Goal: Transaction & Acquisition: Download file/media

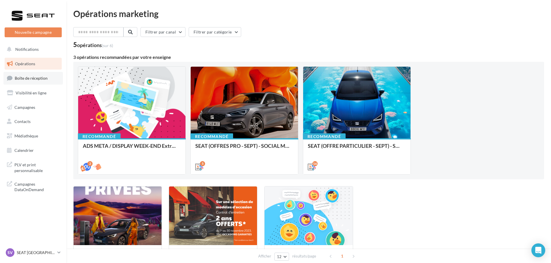
click at [37, 73] on link "Boîte de réception" at bounding box center [32, 78] width 59 height 12
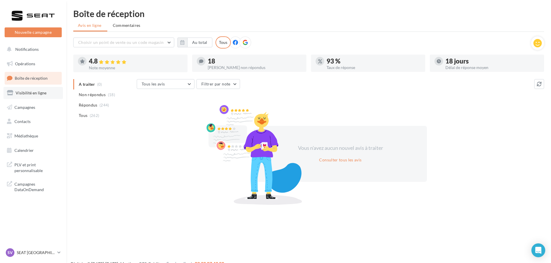
click at [35, 90] on span "Visibilité en ligne" at bounding box center [31, 92] width 31 height 5
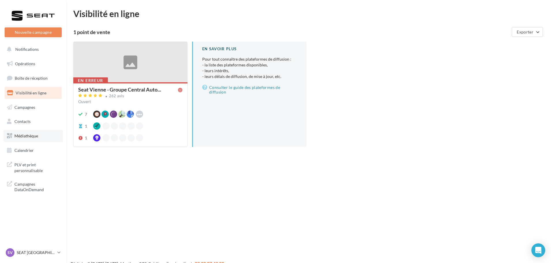
click at [46, 134] on link "Médiathèque" at bounding box center [32, 136] width 59 height 12
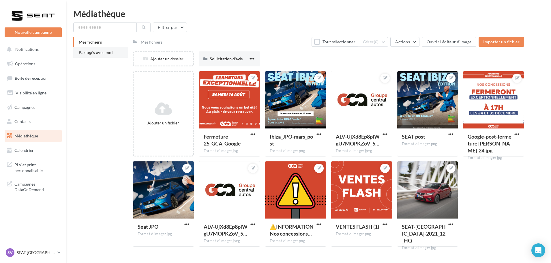
click at [106, 51] on span "Partagés avec moi" at bounding box center [96, 52] width 34 height 5
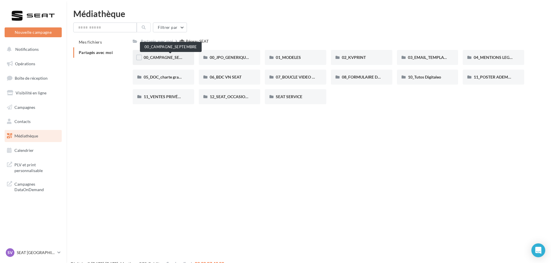
click at [182, 58] on span "00_CAMPAGNE_SEPTEMBRE" at bounding box center [171, 57] width 54 height 5
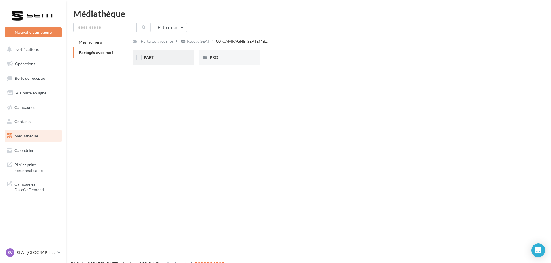
click at [166, 55] on div "PART" at bounding box center [164, 58] width 40 height 6
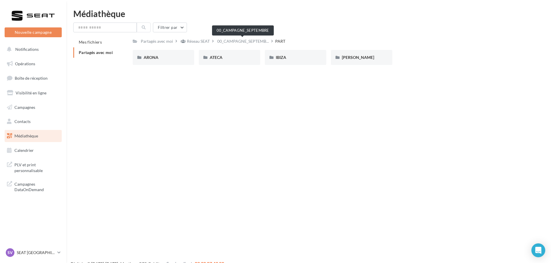
click at [244, 43] on span "00_CAMPAGNE_SEPTEMB..." at bounding box center [243, 41] width 52 height 6
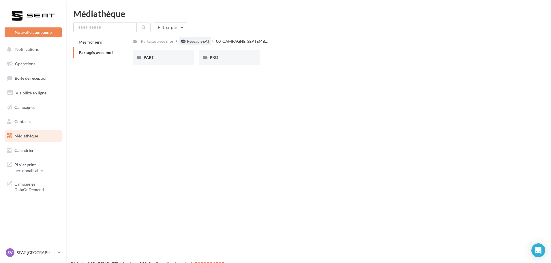
click at [203, 40] on div "Réseau SEAT" at bounding box center [198, 41] width 23 height 6
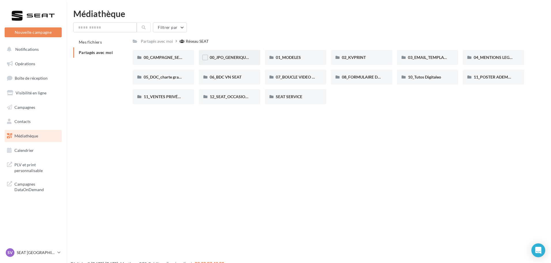
click at [250, 56] on div "00_JPO_GENERIQUE IBIZA ARONA" at bounding box center [229, 57] width 61 height 15
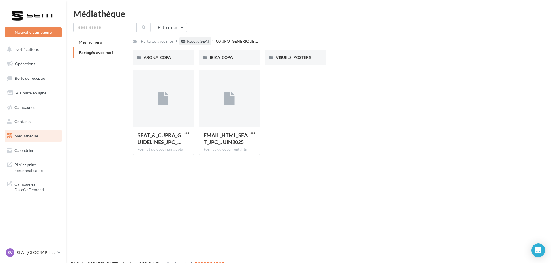
click at [197, 45] on div "Réseau SEAT" at bounding box center [194, 41] width 31 height 8
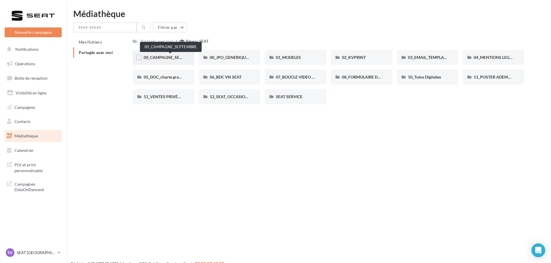
click at [175, 58] on span "00_CAMPAGNE_SEPTEMBRE" at bounding box center [171, 57] width 54 height 5
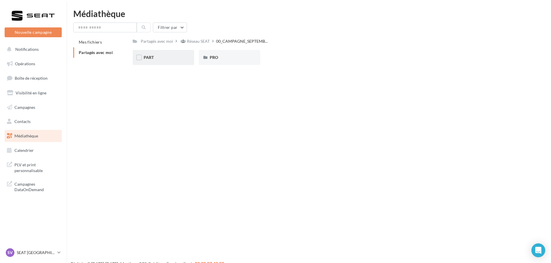
click at [162, 61] on div "PART" at bounding box center [163, 57] width 61 height 15
click at [280, 55] on span "IBIZA" at bounding box center [281, 57] width 10 height 5
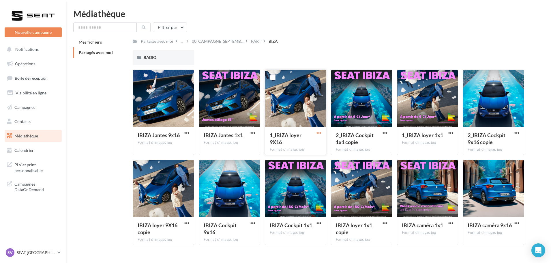
click at [319, 134] on span "button" at bounding box center [318, 132] width 5 height 5
click at [308, 147] on button "Télécharger" at bounding box center [294, 144] width 58 height 15
click at [449, 132] on span "button" at bounding box center [450, 132] width 5 height 5
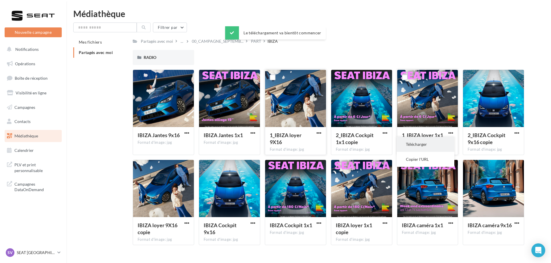
click at [422, 144] on button "Télécharger" at bounding box center [426, 144] width 58 height 15
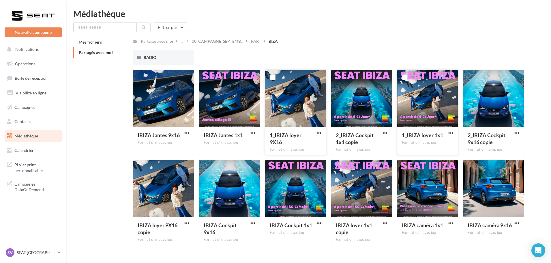
click at [272, 54] on div "RADIO RADIO" at bounding box center [331, 60] width 396 height 20
click at [33, 249] on div "SV SEAT Vienne SEAT-VIENNE" at bounding box center [30, 252] width 49 height 9
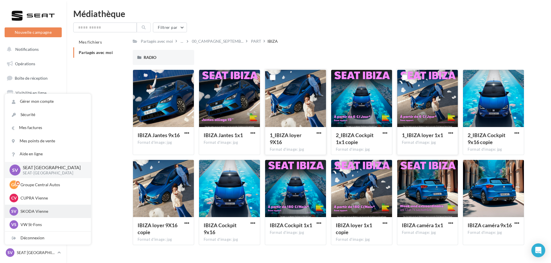
click at [51, 209] on p "SKODA Vienne" at bounding box center [51, 211] width 63 height 6
